Goal: Check status: Check status

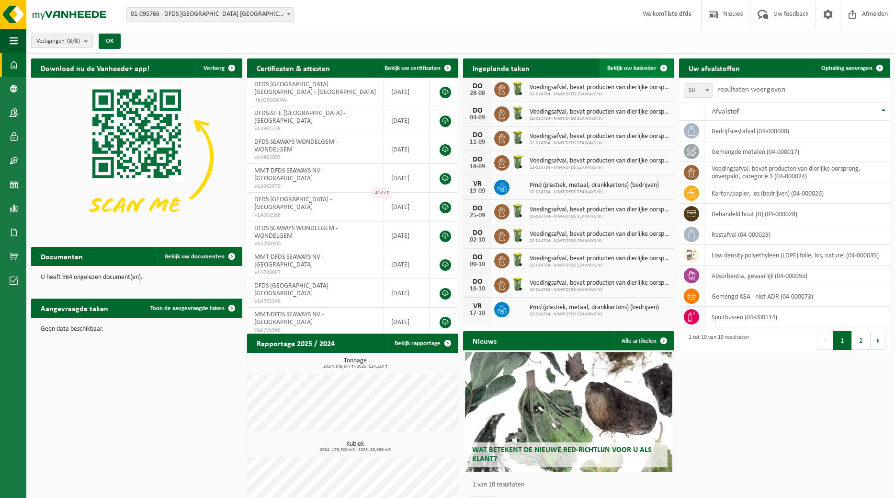
click at [664, 70] on span at bounding box center [663, 67] width 19 height 19
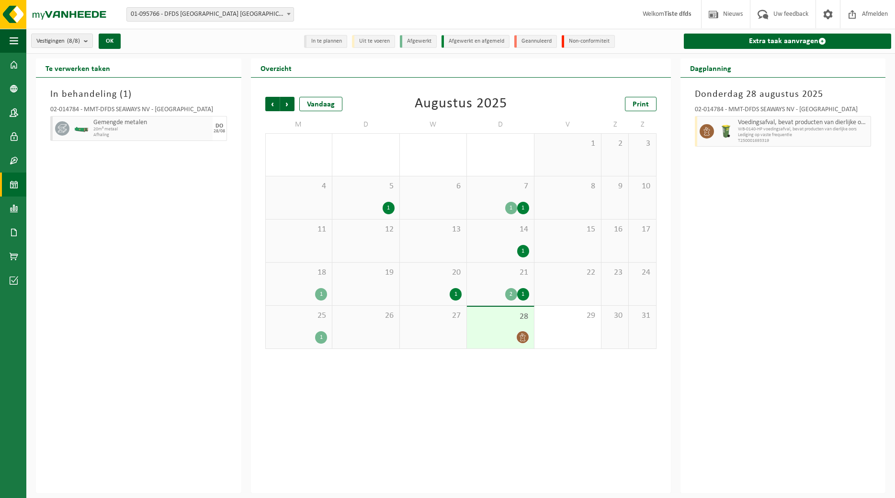
click at [510, 293] on div "2" at bounding box center [511, 294] width 12 height 12
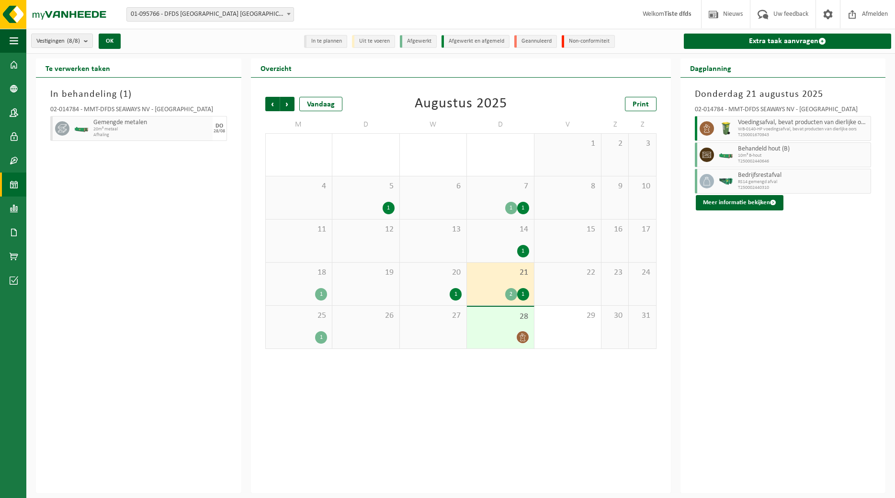
click at [524, 295] on div "1" at bounding box center [523, 294] width 12 height 12
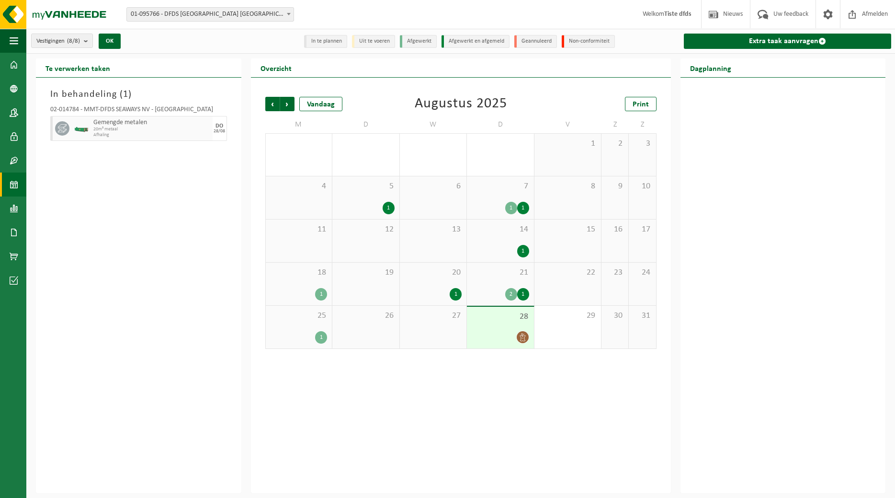
click at [455, 295] on div "1" at bounding box center [456, 294] width 12 height 12
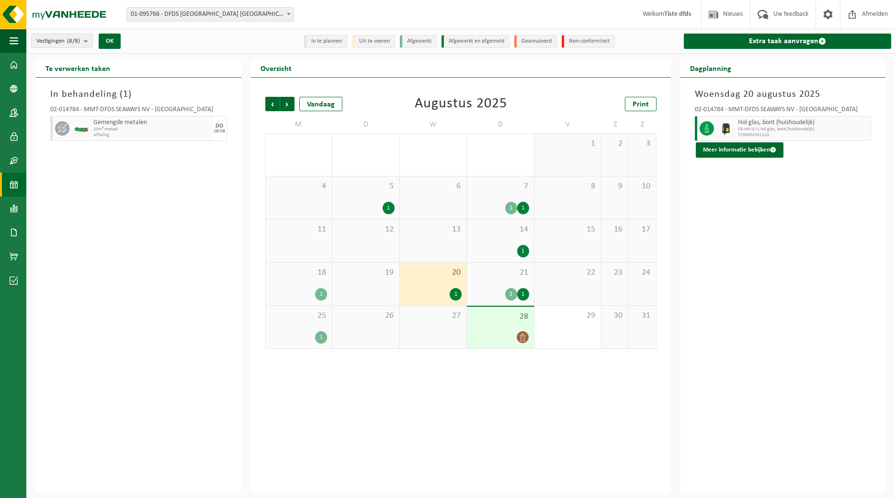
click at [513, 295] on div "2" at bounding box center [511, 294] width 12 height 12
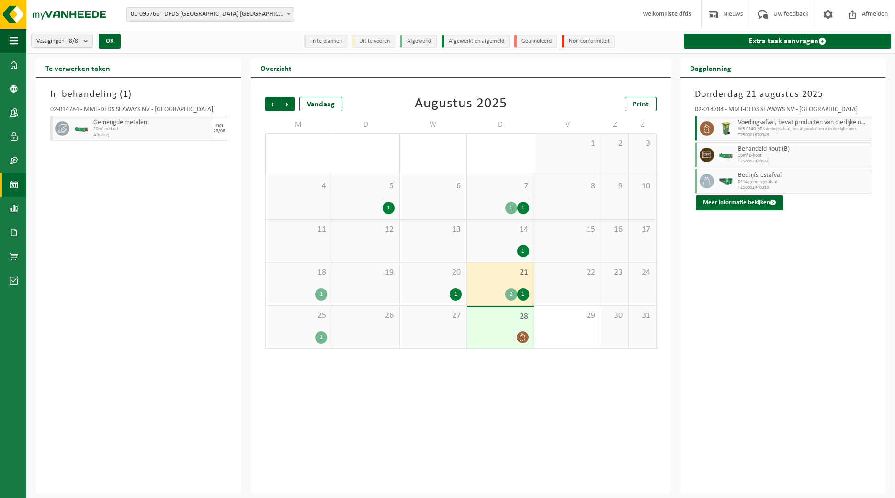
click at [525, 293] on div "1" at bounding box center [523, 294] width 12 height 12
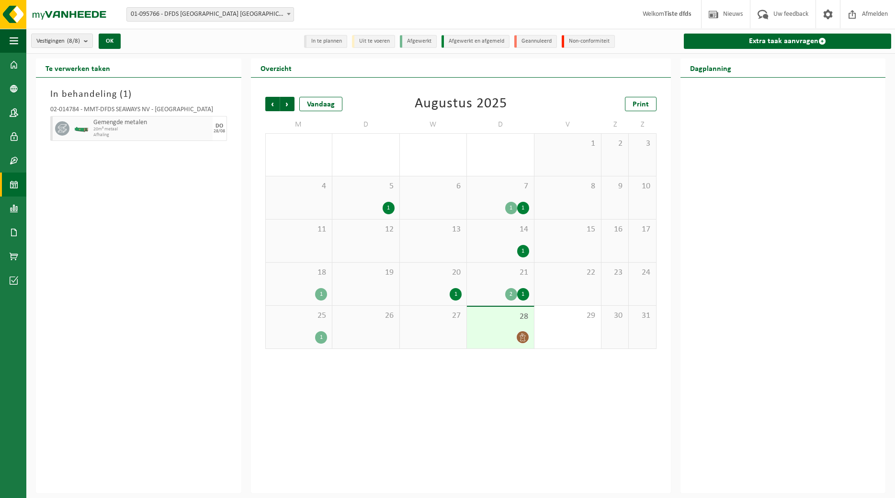
click at [525, 293] on div "1" at bounding box center [523, 294] width 12 height 12
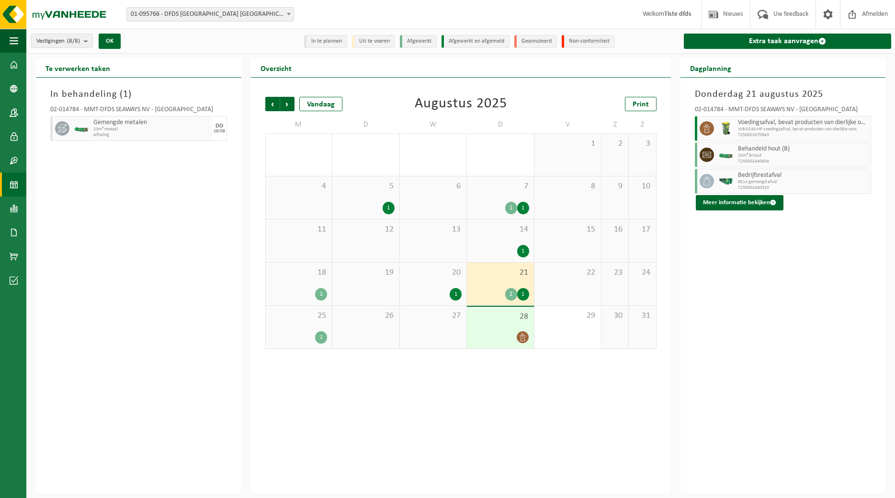
click at [522, 293] on div "1" at bounding box center [523, 294] width 12 height 12
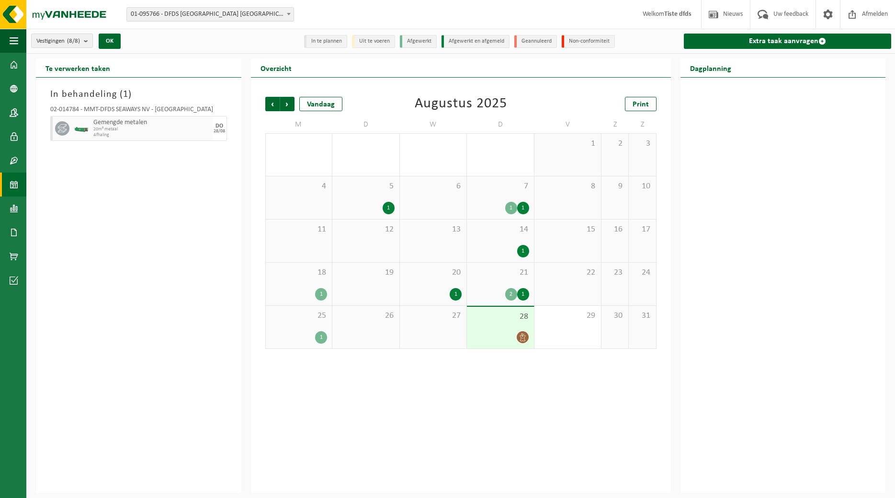
click at [522, 293] on div "1" at bounding box center [523, 294] width 12 height 12
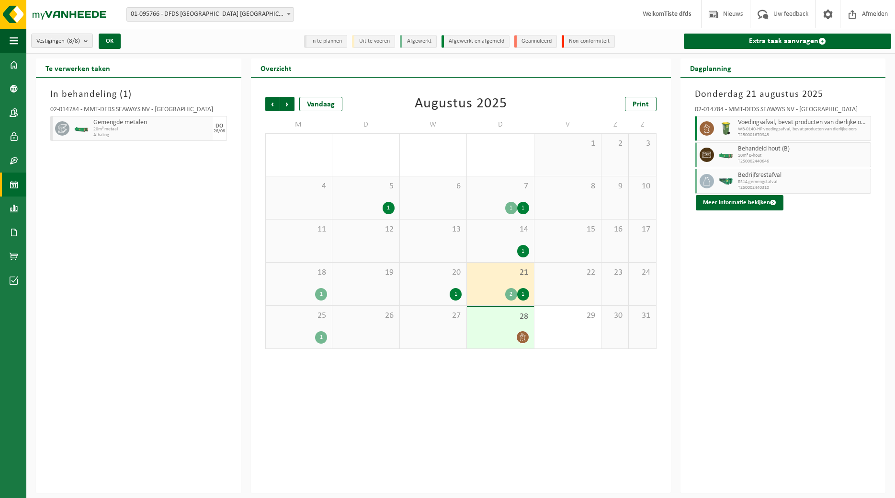
click at [319, 337] on div "1" at bounding box center [321, 337] width 12 height 12
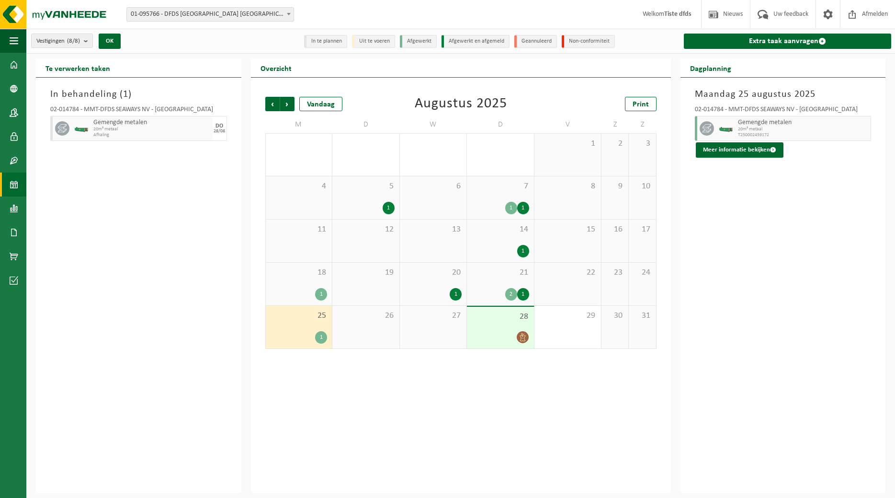
click at [458, 296] on div "1" at bounding box center [456, 294] width 12 height 12
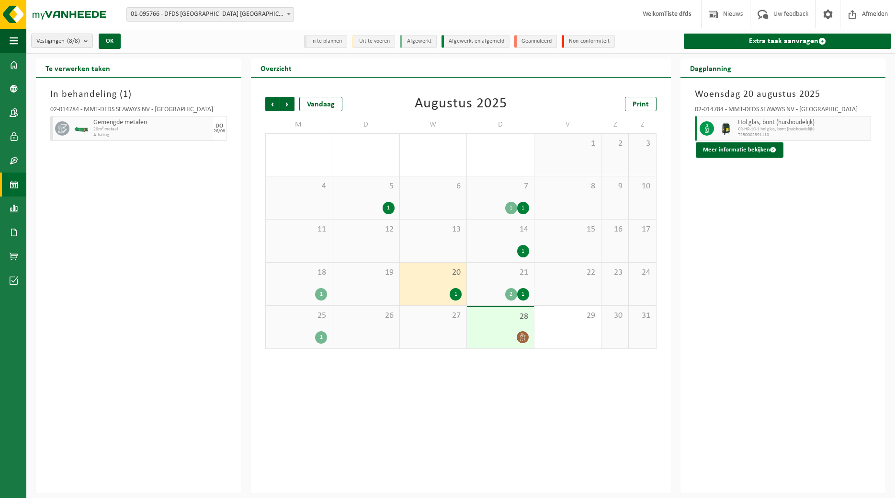
click at [512, 293] on div "2" at bounding box center [511, 294] width 12 height 12
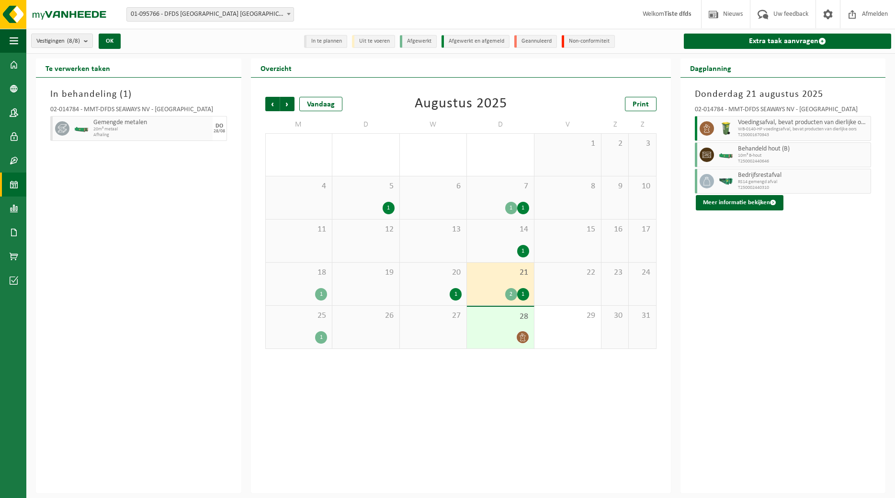
click at [524, 295] on div "1" at bounding box center [523, 294] width 12 height 12
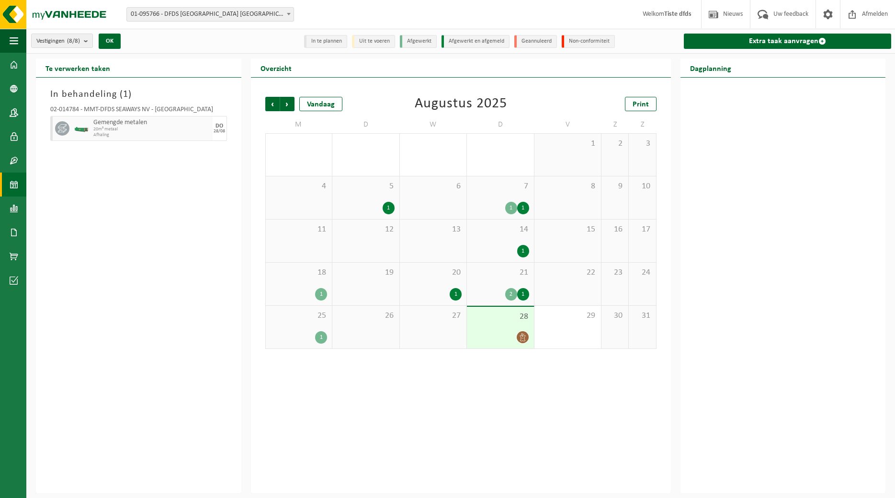
click at [510, 295] on div "2" at bounding box center [511, 294] width 12 height 12
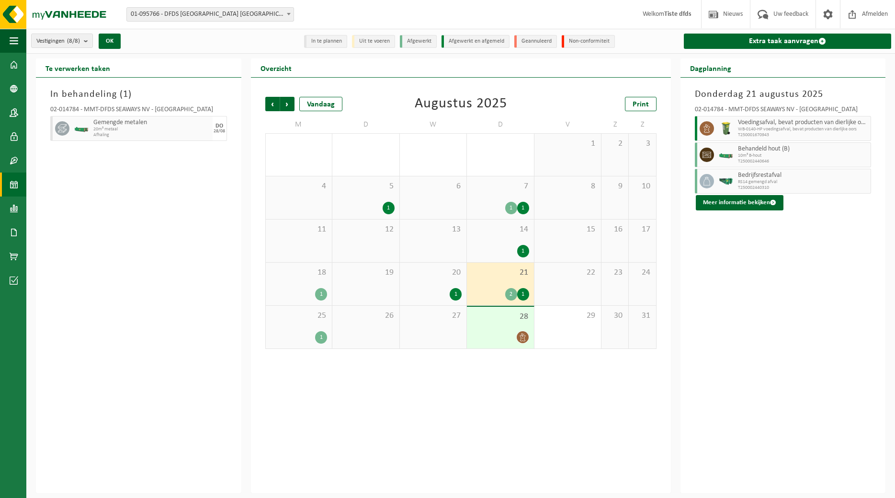
click at [526, 292] on div "1" at bounding box center [523, 294] width 12 height 12
